Goal: Information Seeking & Learning: Learn about a topic

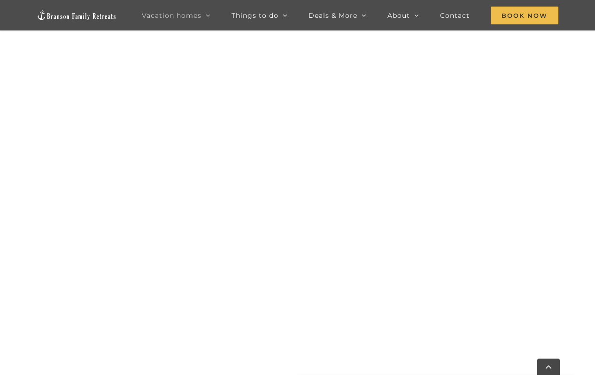
scroll to position [460, 0]
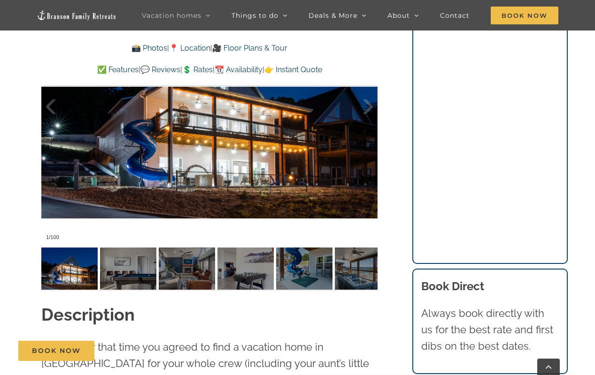
scroll to position [795, 0]
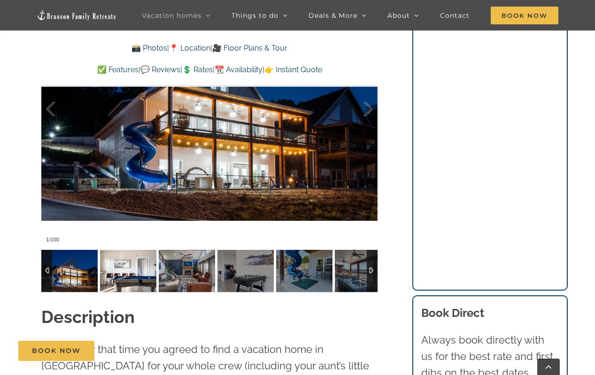
click at [114, 274] on img at bounding box center [128, 271] width 56 height 42
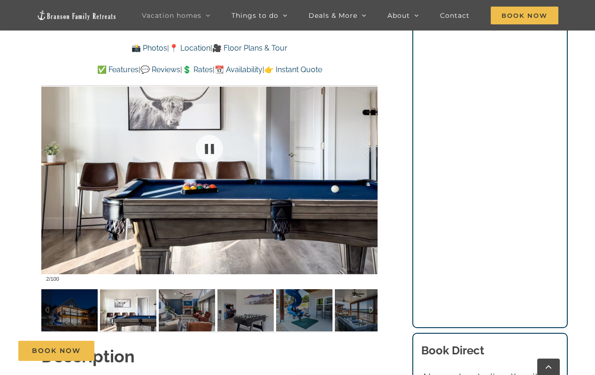
scroll to position [752, 0]
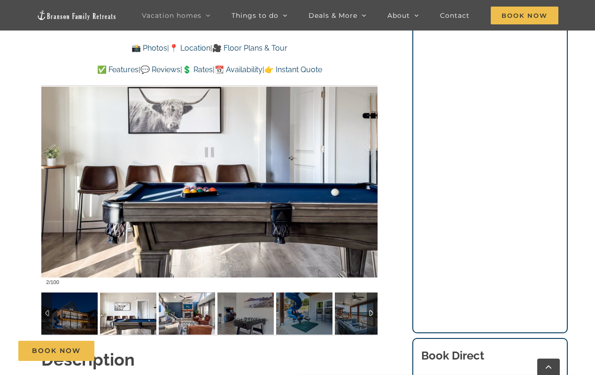
click at [198, 317] on img at bounding box center [187, 314] width 56 height 42
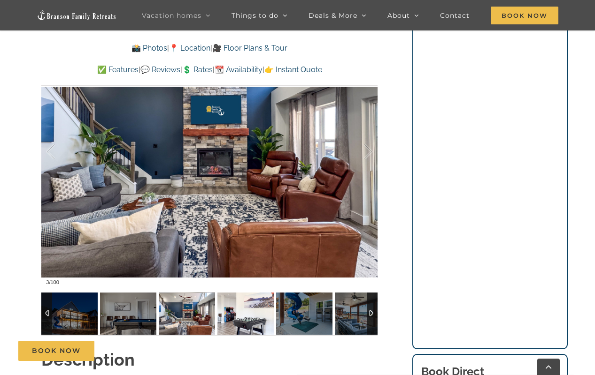
scroll to position [733, 0]
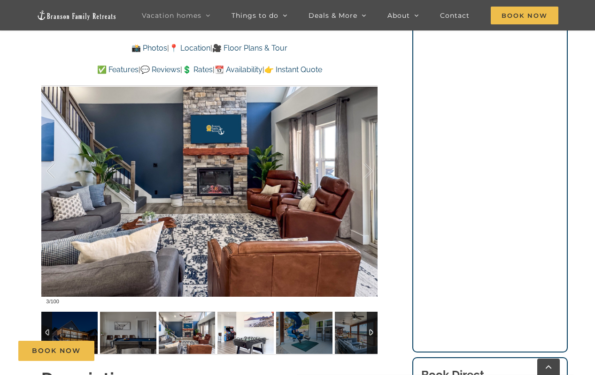
click at [252, 334] on img at bounding box center [245, 333] width 56 height 42
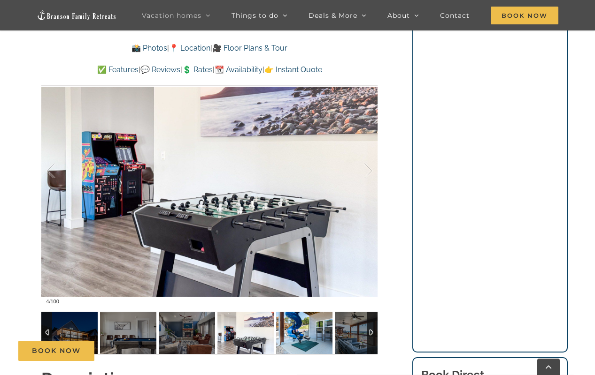
click at [300, 336] on img at bounding box center [304, 333] width 56 height 42
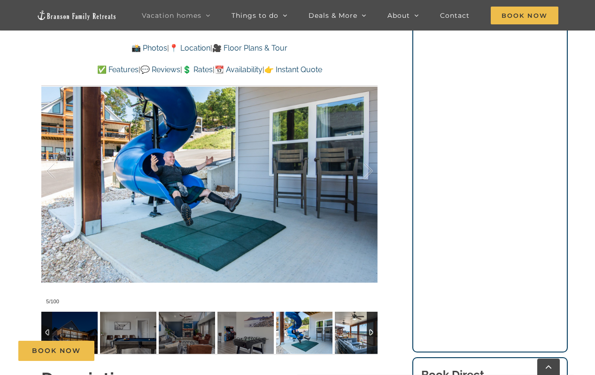
click at [355, 329] on img at bounding box center [363, 333] width 56 height 42
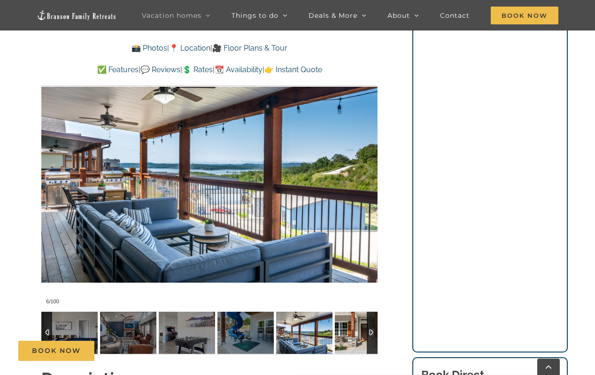
click at [359, 326] on img at bounding box center [363, 333] width 56 height 42
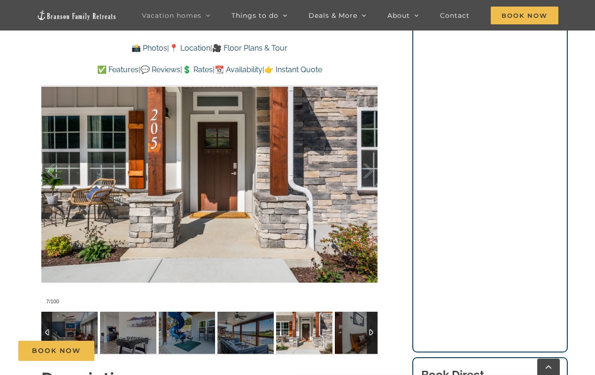
click at [327, 330] on img at bounding box center [304, 333] width 56 height 42
click at [355, 330] on img at bounding box center [363, 333] width 56 height 42
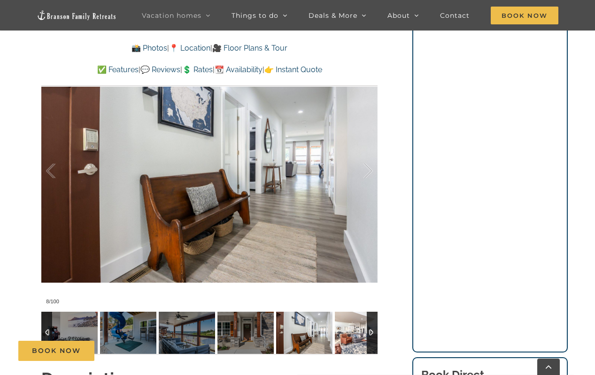
click at [355, 330] on img at bounding box center [363, 333] width 56 height 42
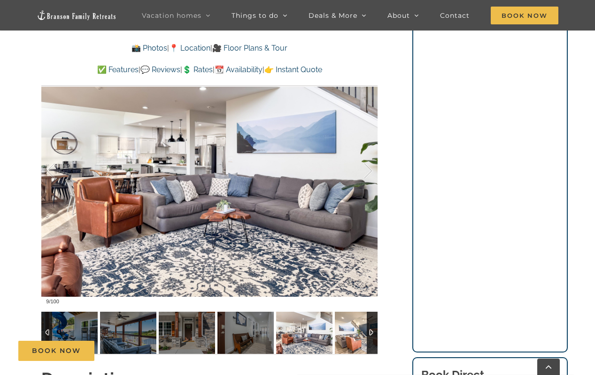
click at [355, 330] on img at bounding box center [363, 333] width 56 height 42
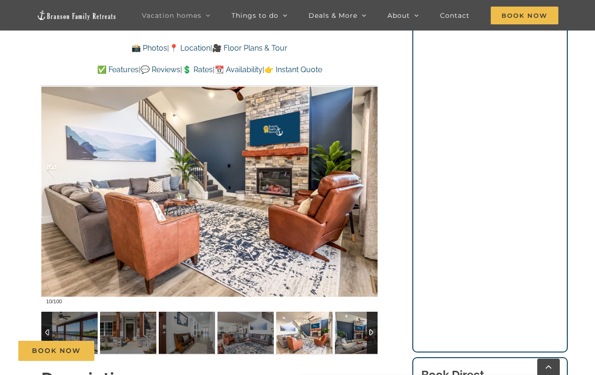
click at [355, 330] on img at bounding box center [363, 333] width 56 height 42
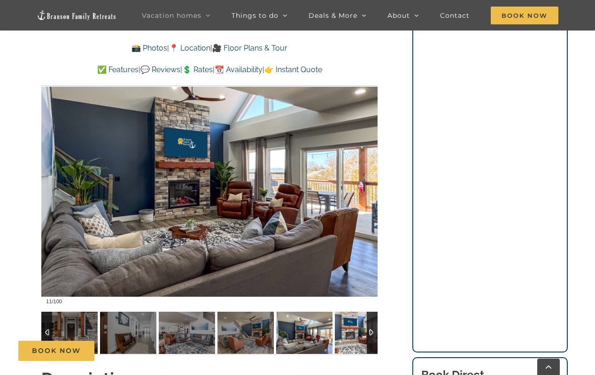
click at [355, 330] on img at bounding box center [363, 333] width 56 height 42
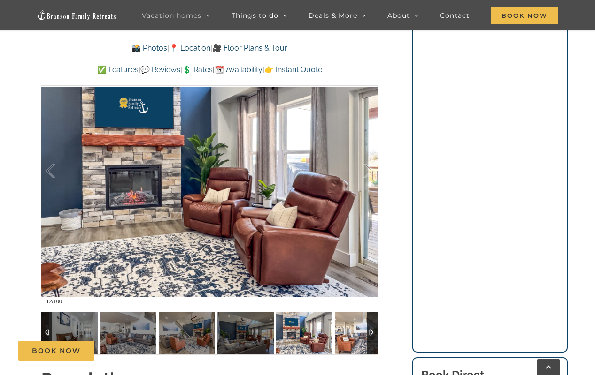
click at [355, 330] on img at bounding box center [363, 333] width 56 height 42
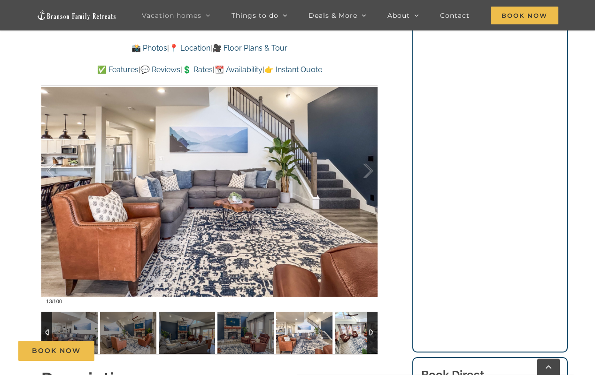
click at [355, 330] on img at bounding box center [363, 333] width 56 height 42
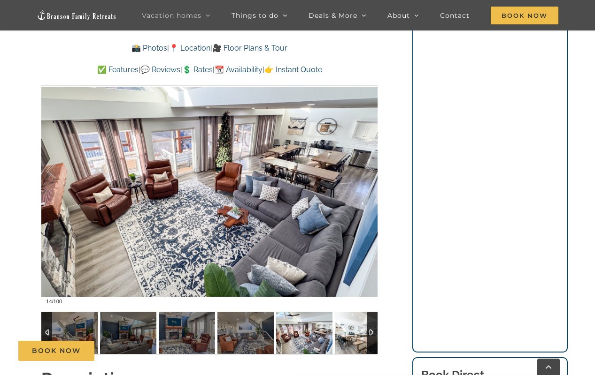
click at [355, 330] on img at bounding box center [363, 333] width 56 height 42
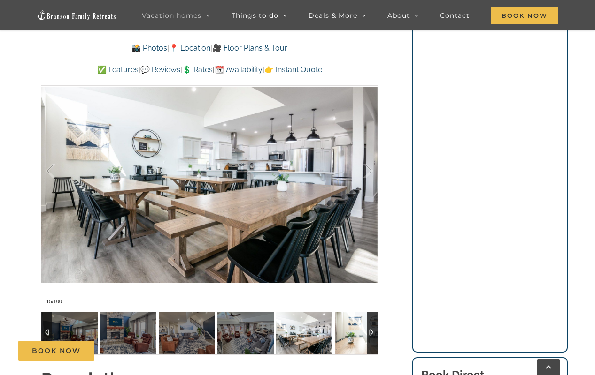
click at [355, 330] on img at bounding box center [363, 333] width 56 height 42
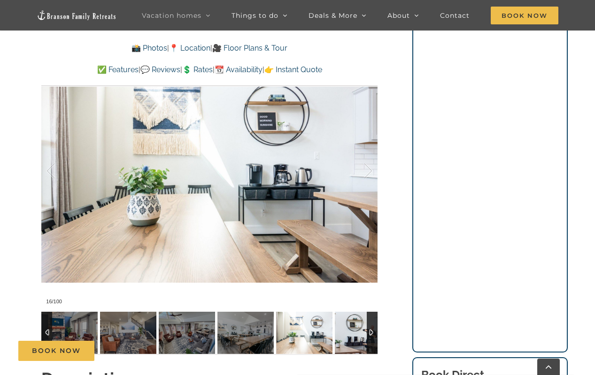
click at [355, 330] on img at bounding box center [363, 333] width 56 height 42
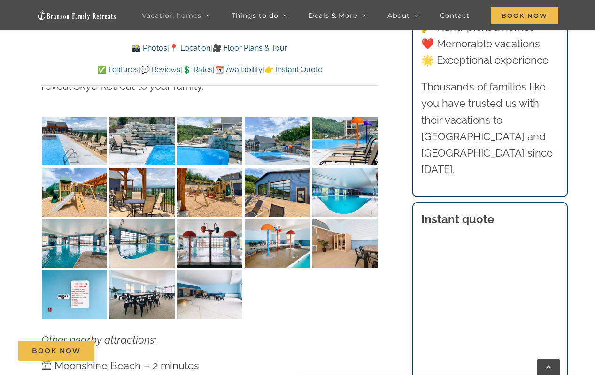
scroll to position [2433, 0]
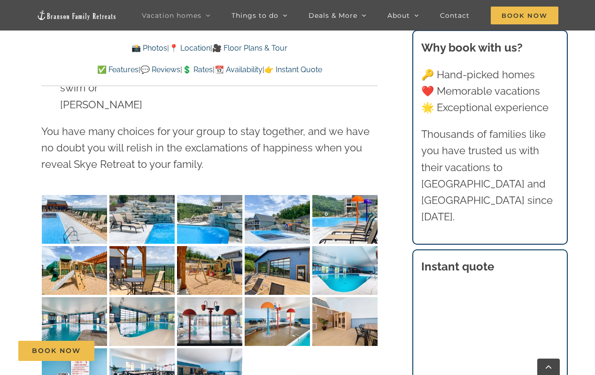
click at [144, 246] on img "Skye-Retreat-1056" at bounding box center [141, 270] width 65 height 49
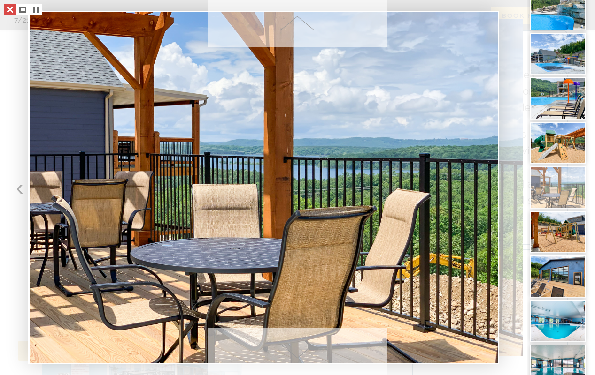
click at [9, 10] on link at bounding box center [10, 10] width 13 height 12
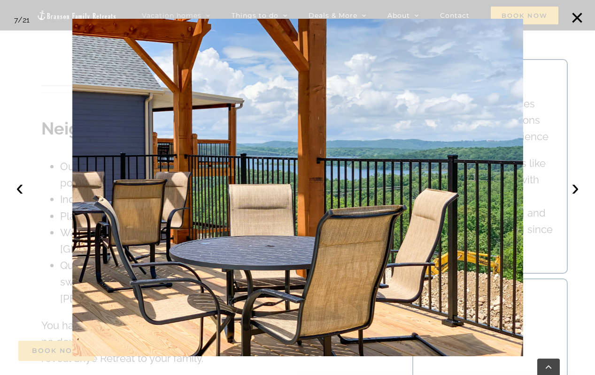
scroll to position [2043, 0]
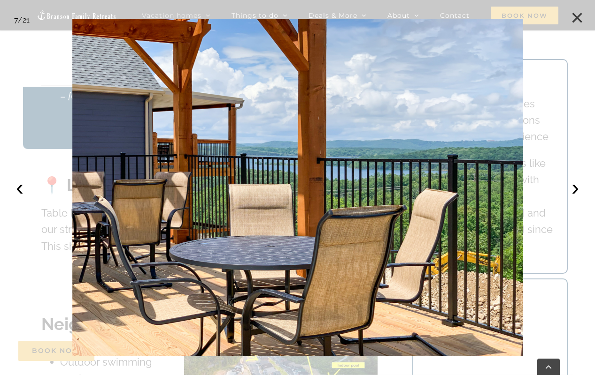
click at [575, 15] on button "×" at bounding box center [576, 18] width 21 height 21
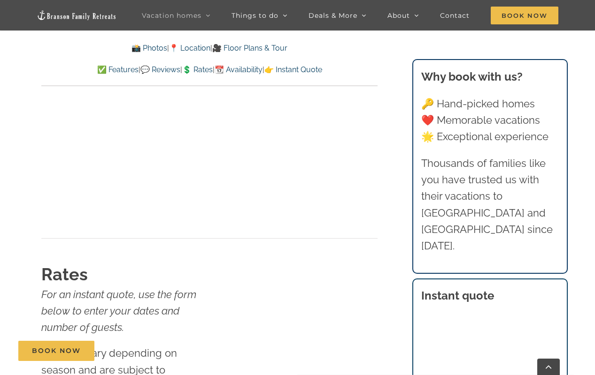
scroll to position [5792, 0]
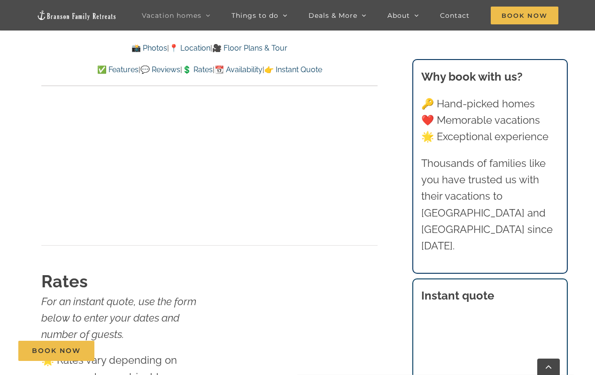
click at [251, 70] on link "📆 Availability" at bounding box center [238, 69] width 48 height 9
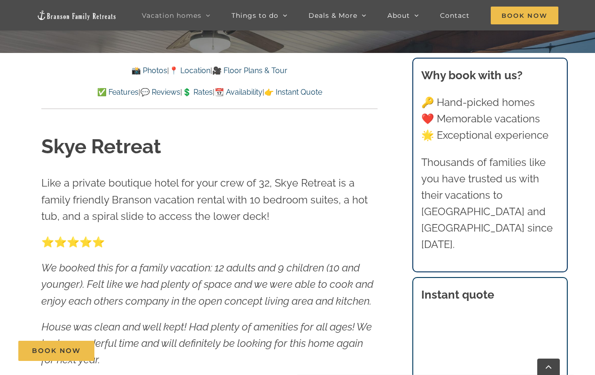
click at [197, 93] on link "💲 Rates" at bounding box center [197, 92] width 31 height 9
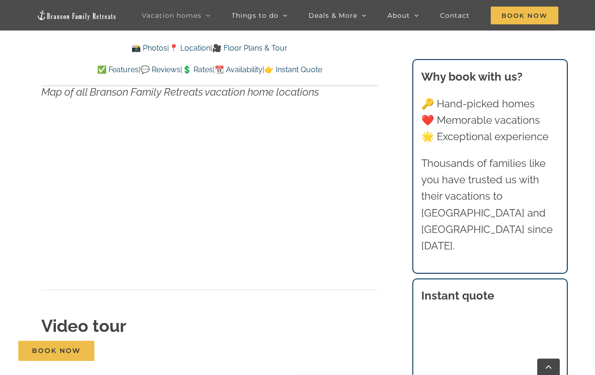
scroll to position [2920, 0]
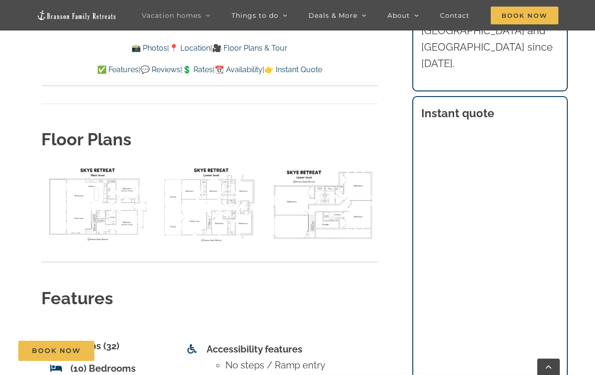
click at [106, 163] on img "floor plan Skye main level" at bounding box center [95, 204] width 109 height 82
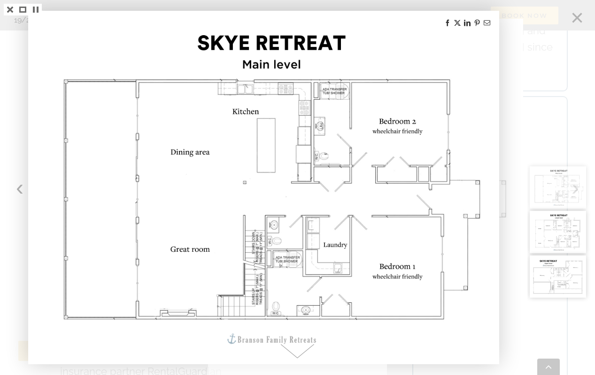
scroll to position [6293, 0]
click at [296, 349] on span at bounding box center [297, 352] width 178 height 47
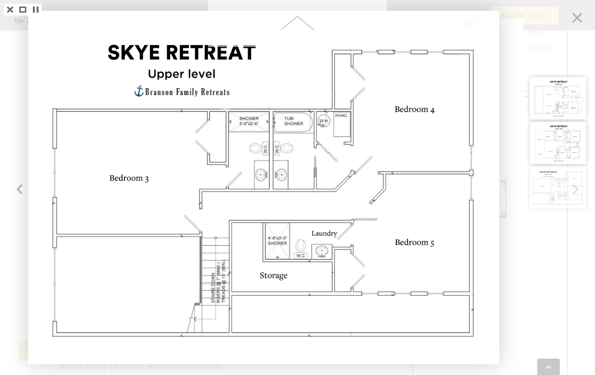
click at [296, 27] on span at bounding box center [297, 23] width 178 height 47
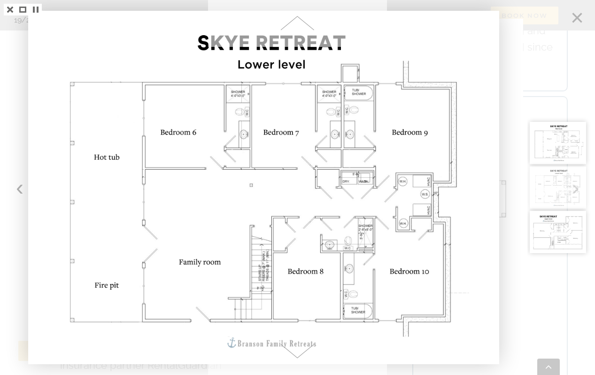
click at [301, 344] on span at bounding box center [297, 352] width 178 height 47
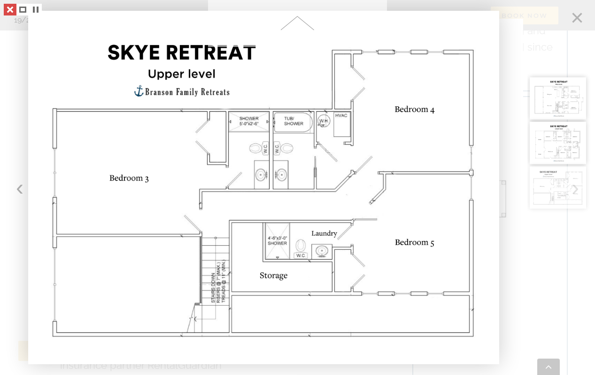
click at [9, 10] on link at bounding box center [10, 10] width 13 height 12
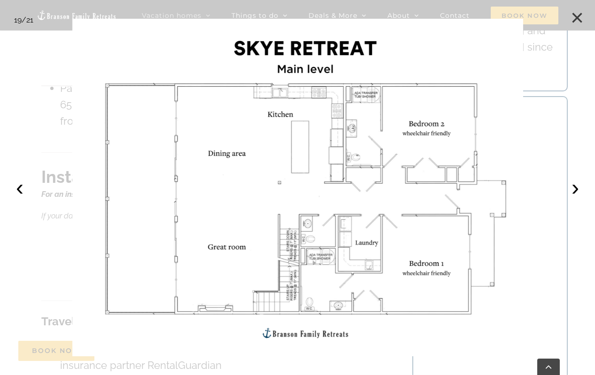
click at [575, 17] on button "×" at bounding box center [576, 18] width 21 height 21
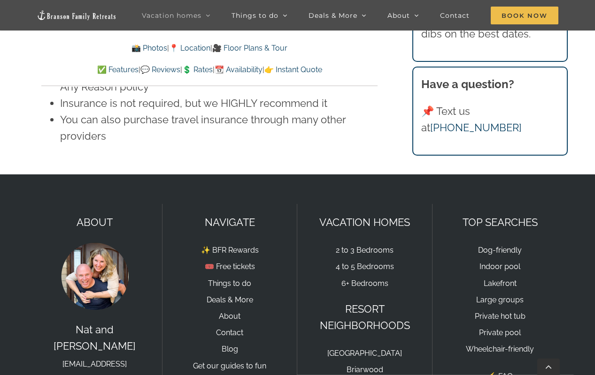
scroll to position [6606, 0]
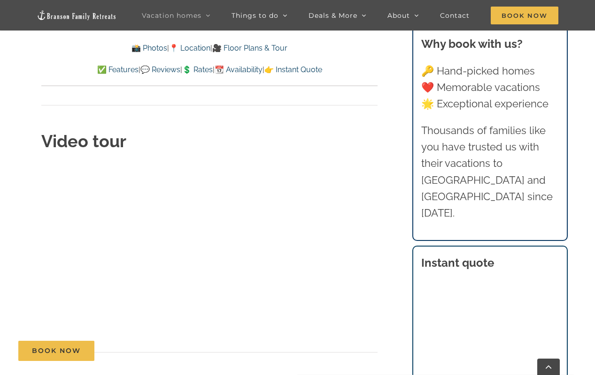
scroll to position [3180, 0]
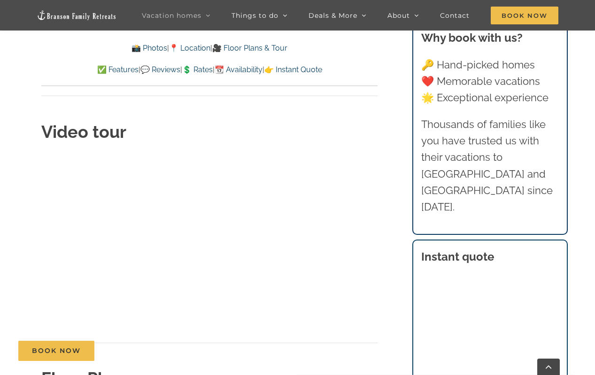
scroll to position [3186, 0]
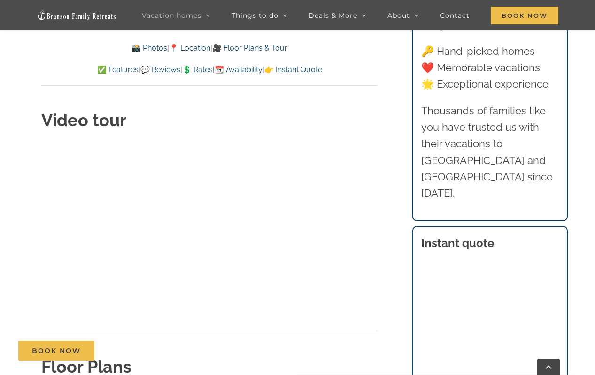
scroll to position [3200, 0]
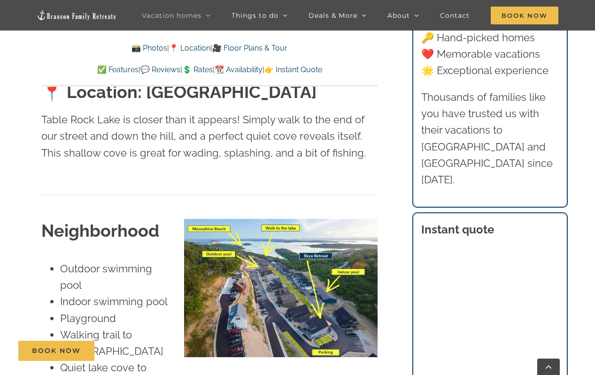
scroll to position [2153, 0]
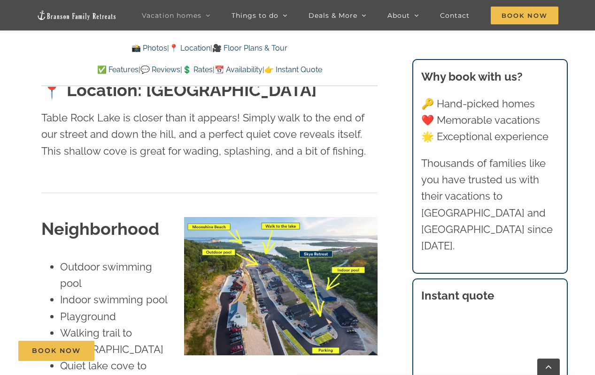
scroll to position [2136, 0]
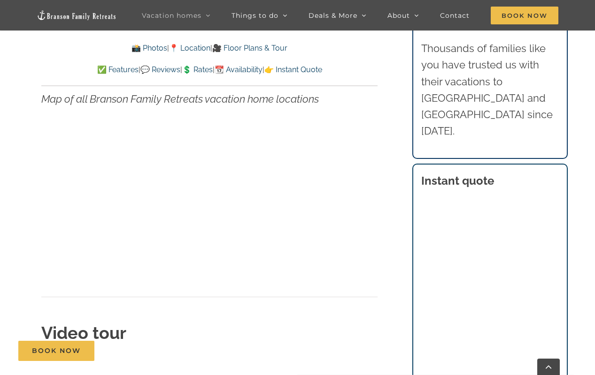
scroll to position [2983, 0]
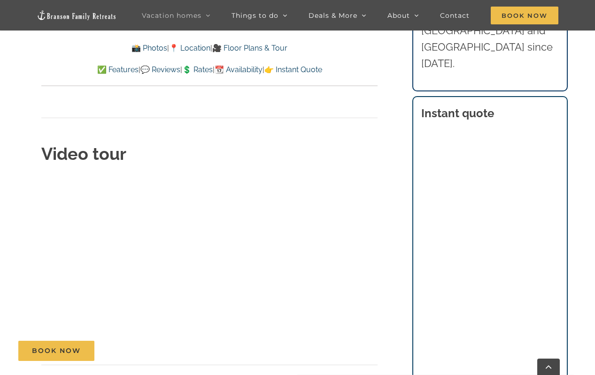
scroll to position [3235, 0]
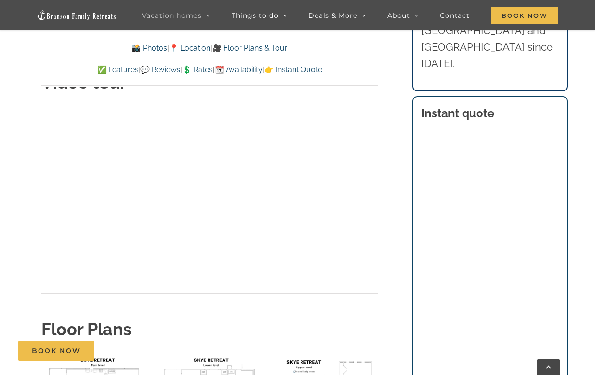
scroll to position [3216, 0]
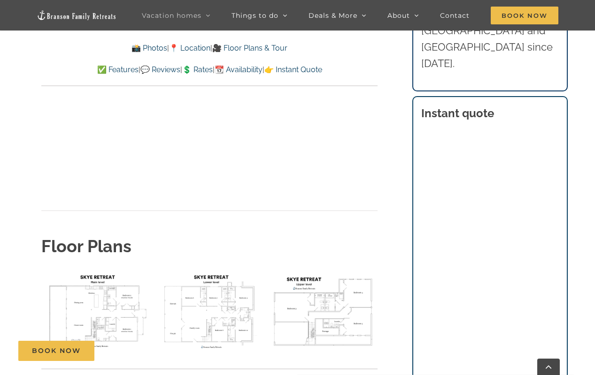
scroll to position [3322, 0]
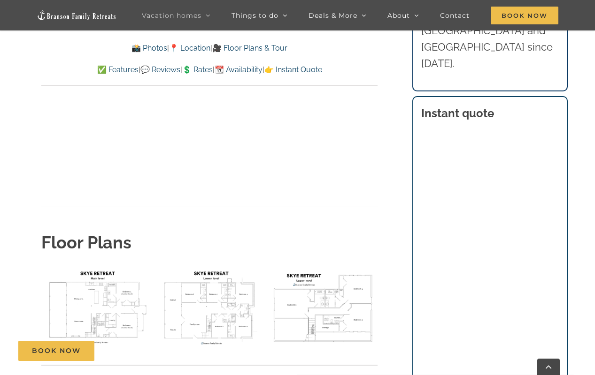
scroll to position [3445, 0]
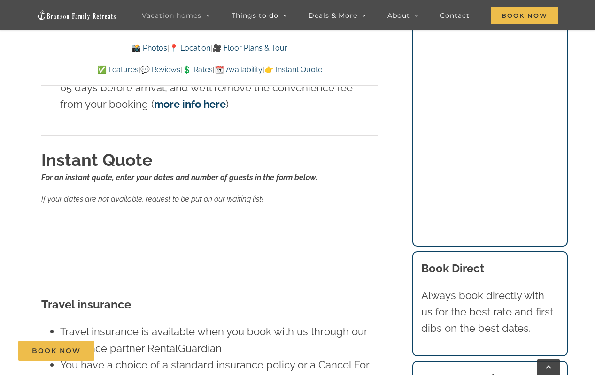
scroll to position [6306, 0]
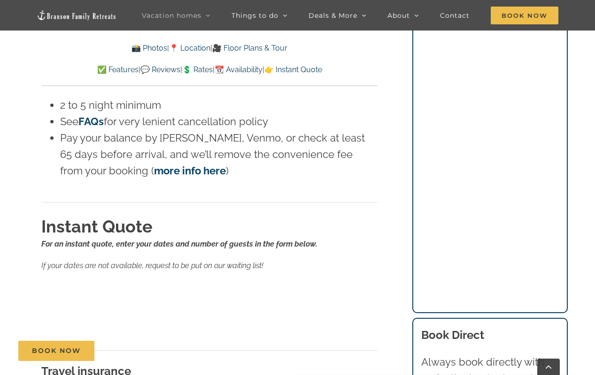
scroll to position [6243, 0]
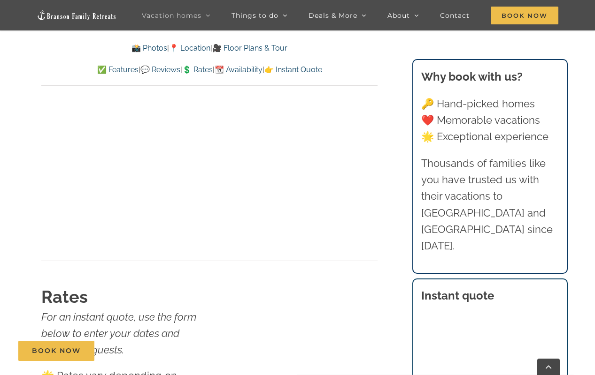
scroll to position [5778, 0]
